Goal: Task Accomplishment & Management: Complete application form

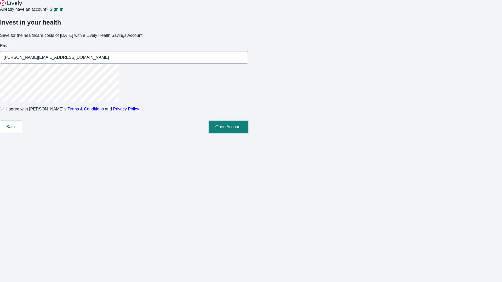
click at [248, 133] on button "Open Account" at bounding box center [228, 127] width 39 height 13
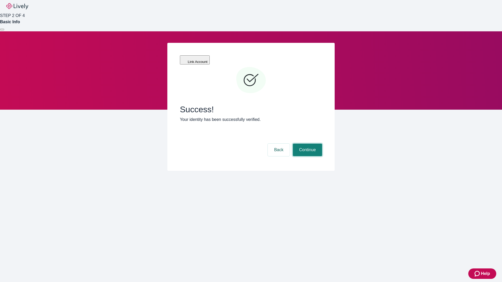
click at [307, 144] on button "Continue" at bounding box center [307, 150] width 29 height 13
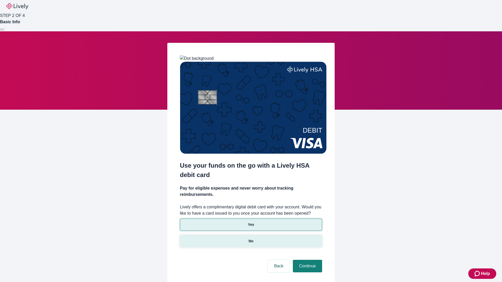
click at [251, 239] on p "No" at bounding box center [251, 241] width 5 height 5
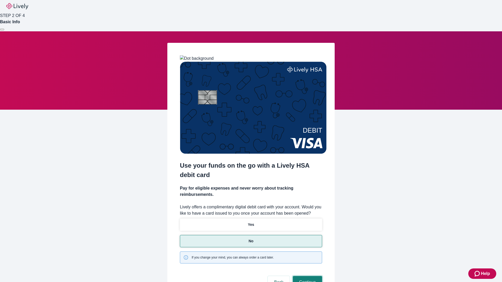
click at [307, 276] on button "Continue" at bounding box center [307, 282] width 29 height 13
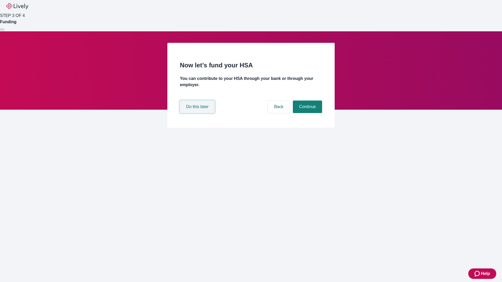
click at [198, 113] on button "Do this later" at bounding box center [197, 107] width 35 height 13
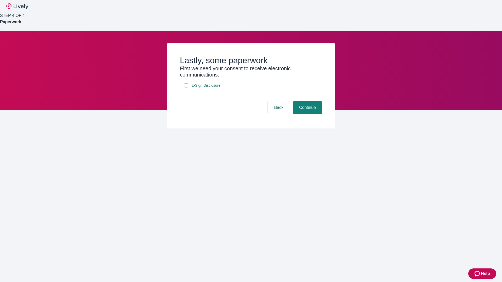
click at [186, 88] on input "E-Sign Disclosure" at bounding box center [186, 85] width 4 height 4
checkbox input "true"
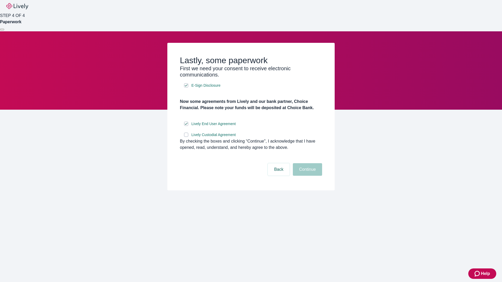
click at [186, 137] on input "Lively Custodial Agreement" at bounding box center [186, 135] width 4 height 4
checkbox input "true"
click at [307, 176] on button "Continue" at bounding box center [307, 169] width 29 height 13
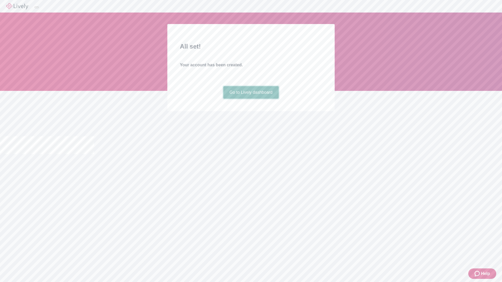
click at [251, 99] on link "Go to Lively dashboard" at bounding box center [251, 92] width 56 height 13
